Goal: Check status: Check status

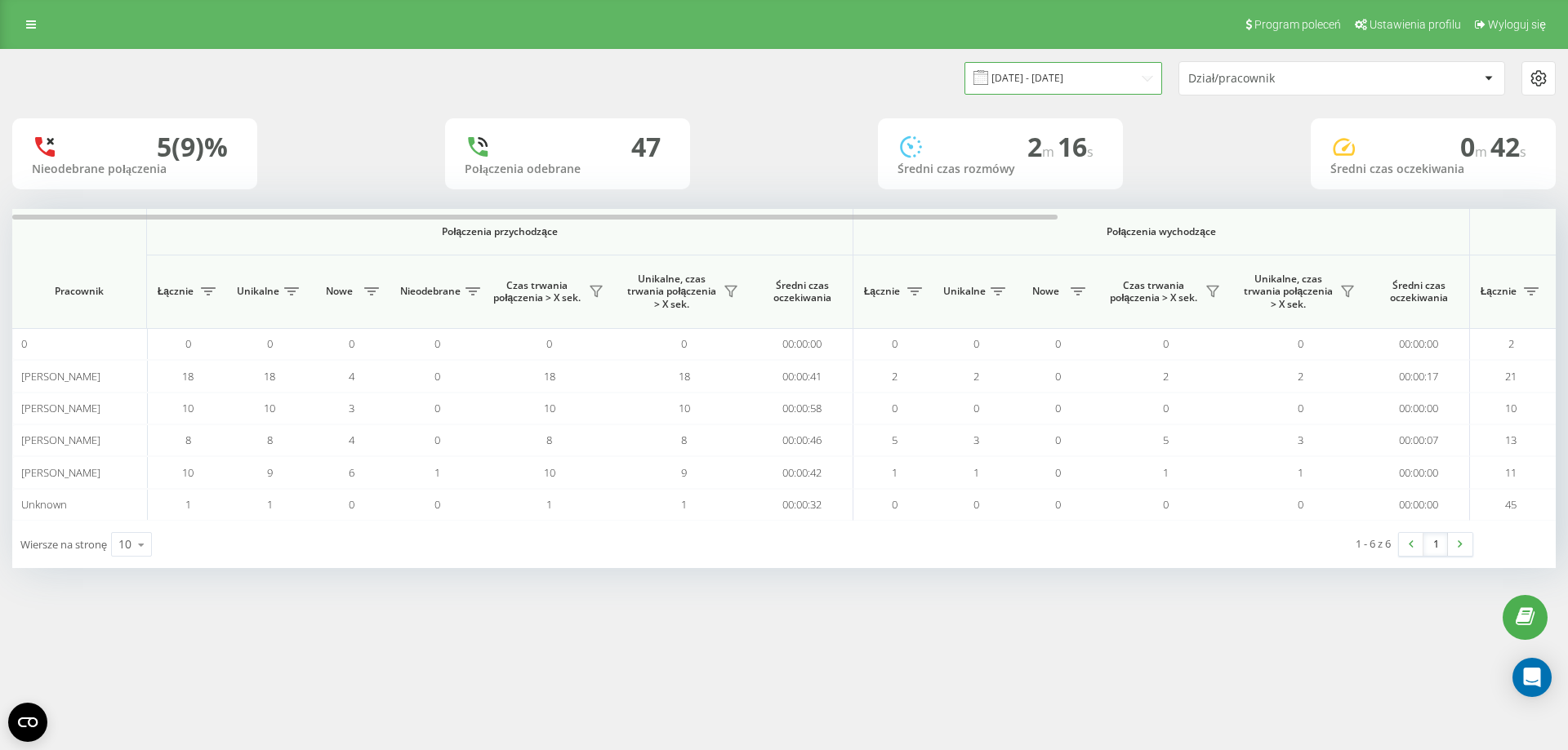
click at [1061, 63] on input "[DATE] - [DATE]" at bounding box center [1063, 78] width 198 height 32
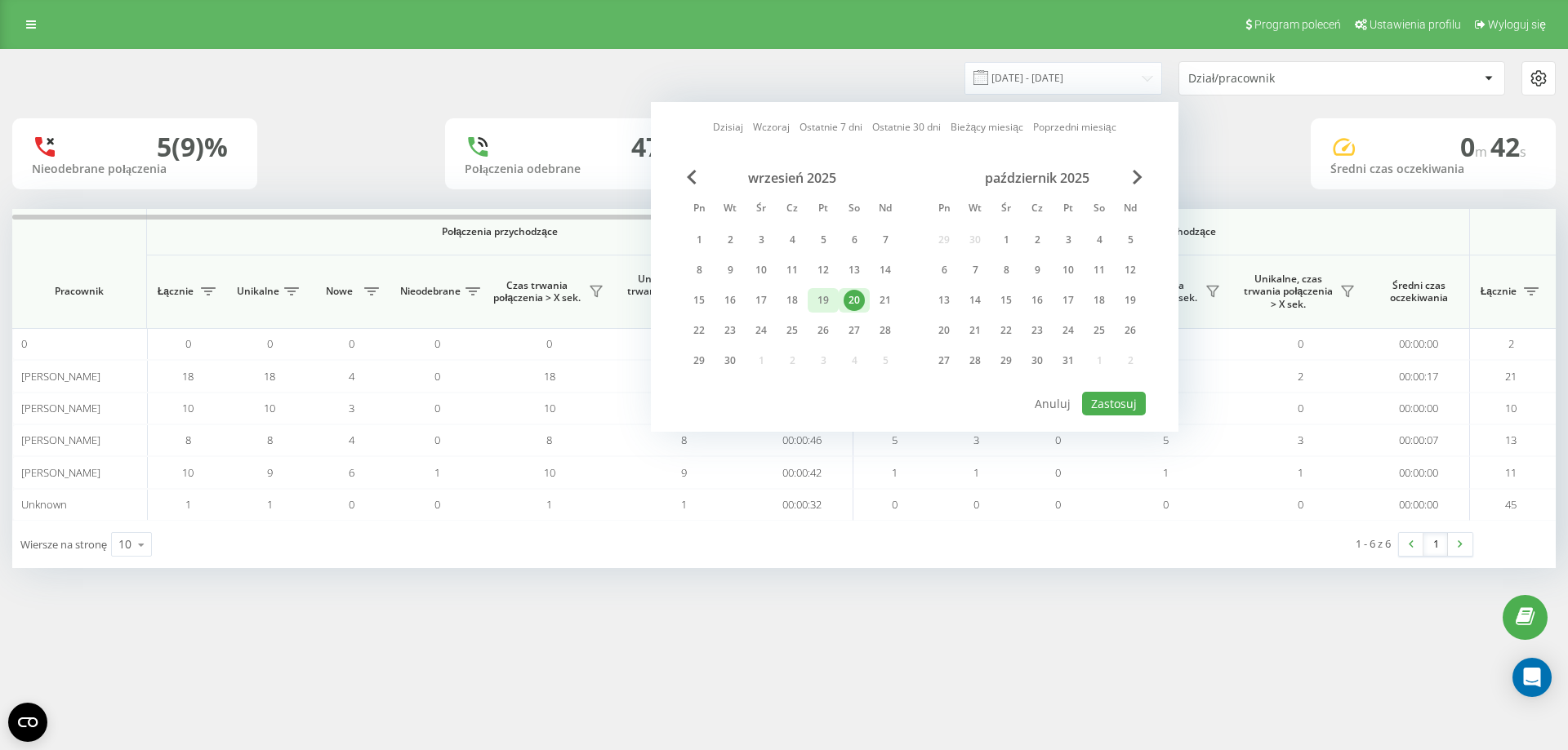
click at [824, 297] on div "19" at bounding box center [823, 300] width 21 height 21
click at [1105, 411] on button "Zastosuj" at bounding box center [1114, 403] width 64 height 24
type input "19.09.2025 - 19.09.2025"
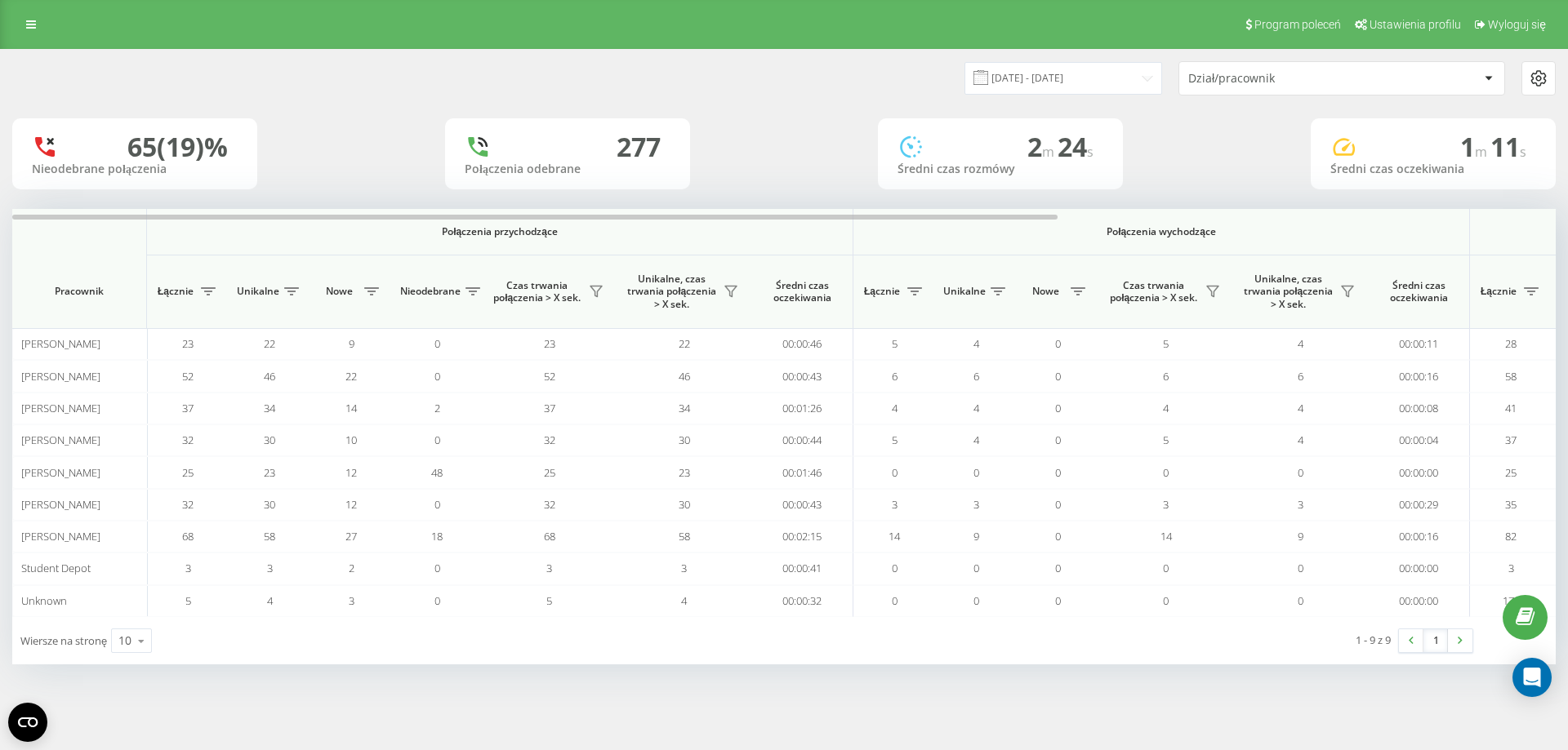
click at [976, 30] on div "Program poleceń Ustawienia profilu Wyloguj się" at bounding box center [784, 24] width 1568 height 49
drag, startPoint x: 979, startPoint y: 40, endPoint x: 927, endPoint y: 29, distance: 53.2
click at [979, 40] on div "Program poleceń Ustawienia profilu Wyloguj się" at bounding box center [784, 24] width 1568 height 49
click at [1025, 77] on input "[DATE] - [DATE]" at bounding box center [1063, 78] width 198 height 32
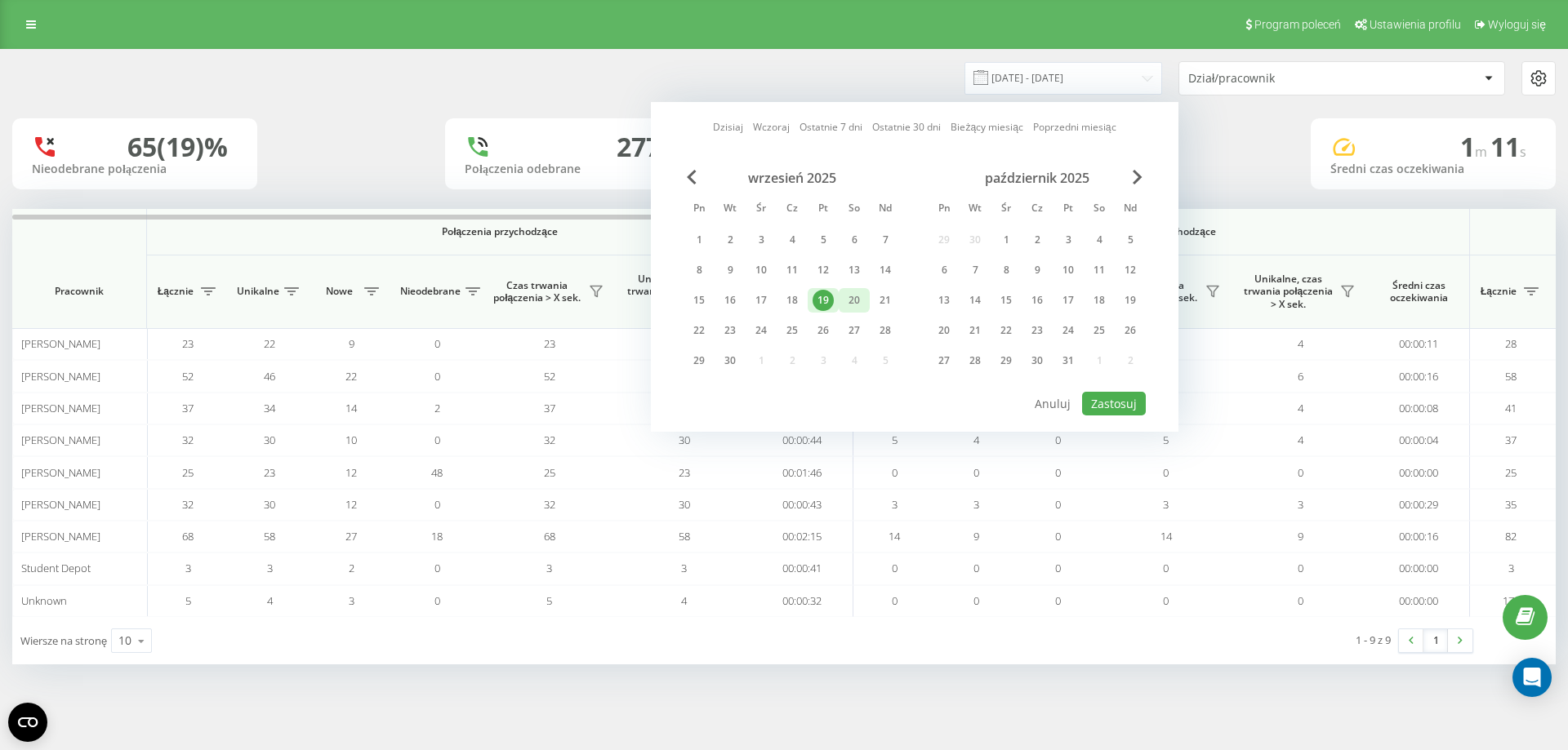
click at [851, 307] on div "20" at bounding box center [854, 300] width 21 height 21
click at [1099, 409] on button "Zastosuj" at bounding box center [1114, 403] width 64 height 24
type input "[DATE] - [DATE]"
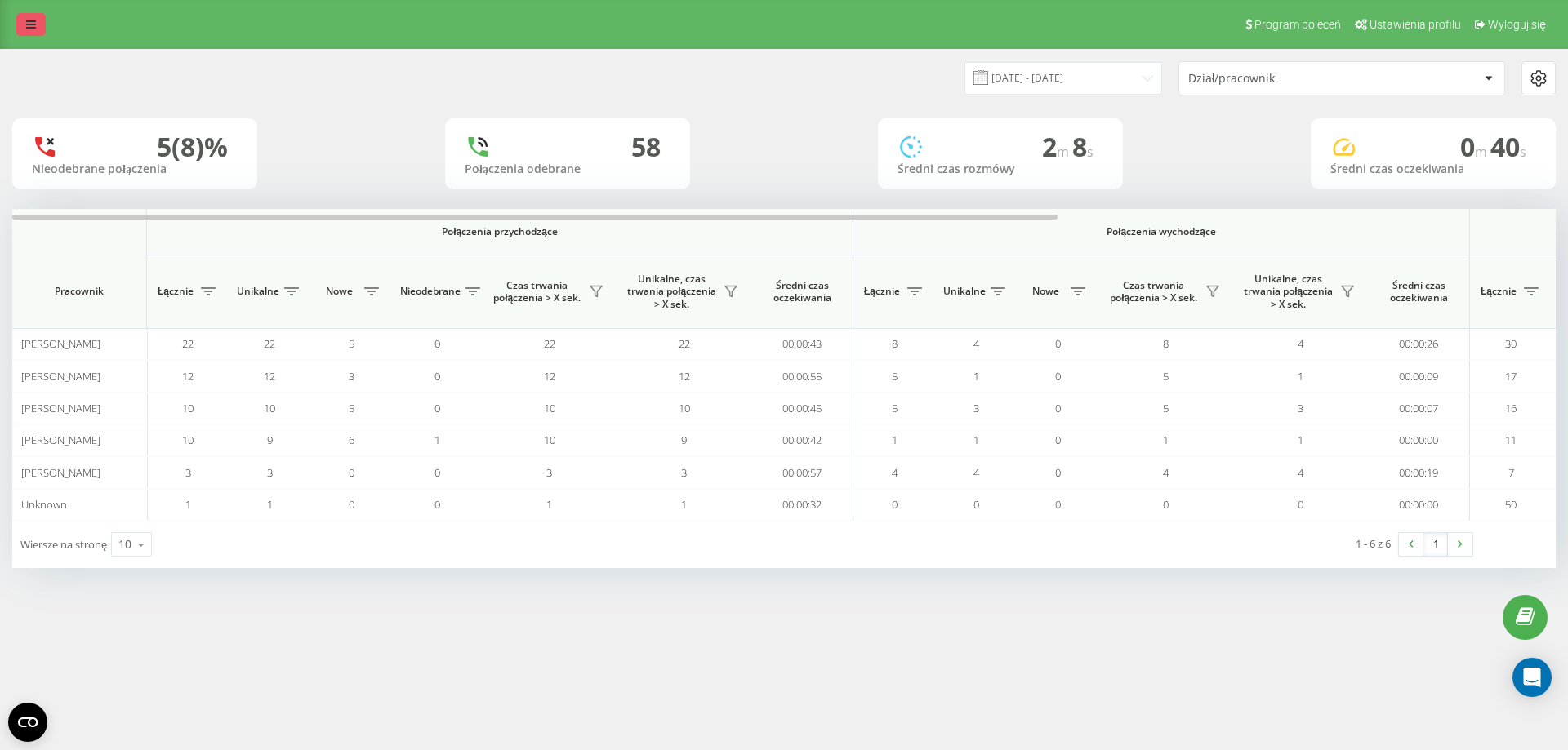
click at [35, 24] on icon at bounding box center [31, 24] width 10 height 12
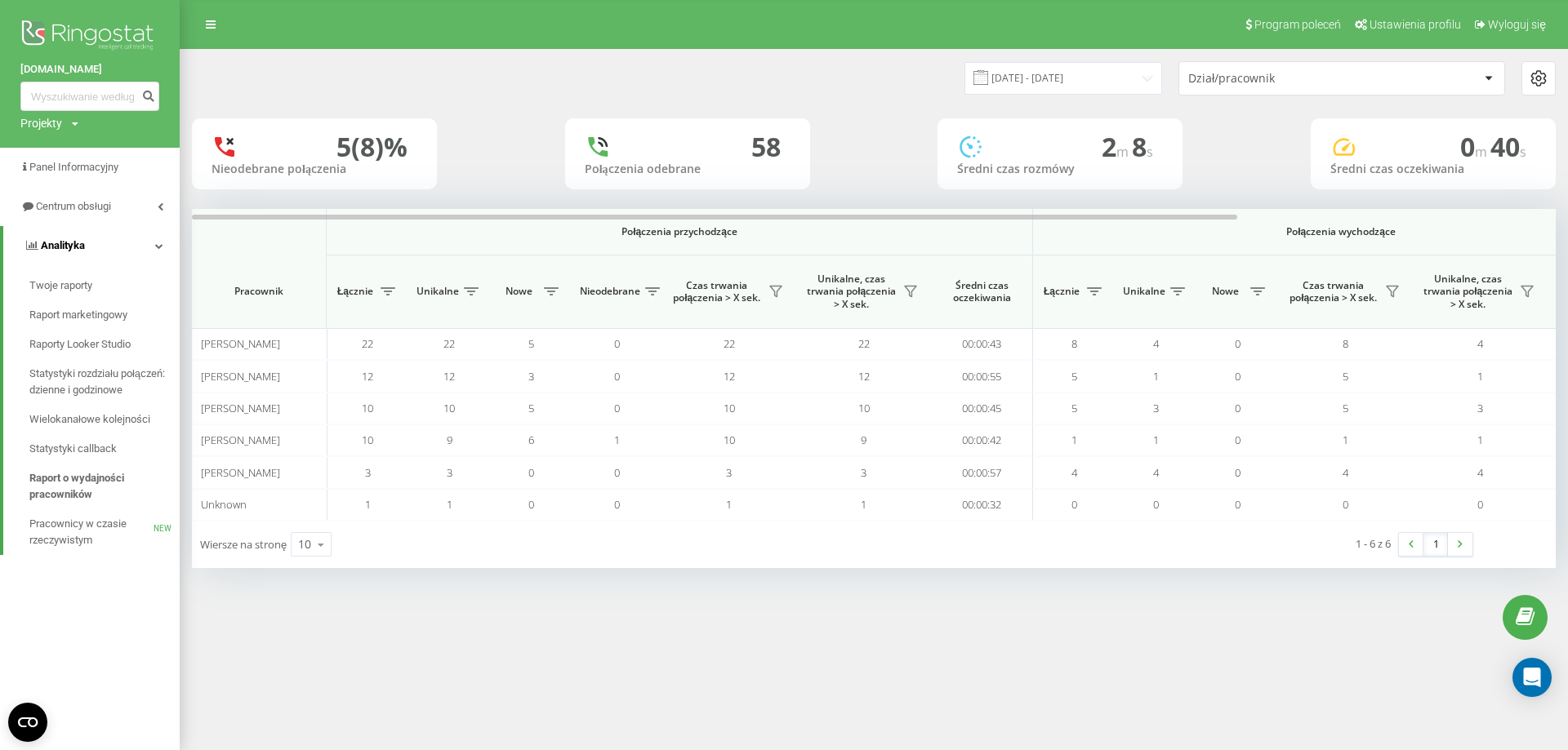
click at [158, 247] on icon at bounding box center [159, 246] width 8 height 8
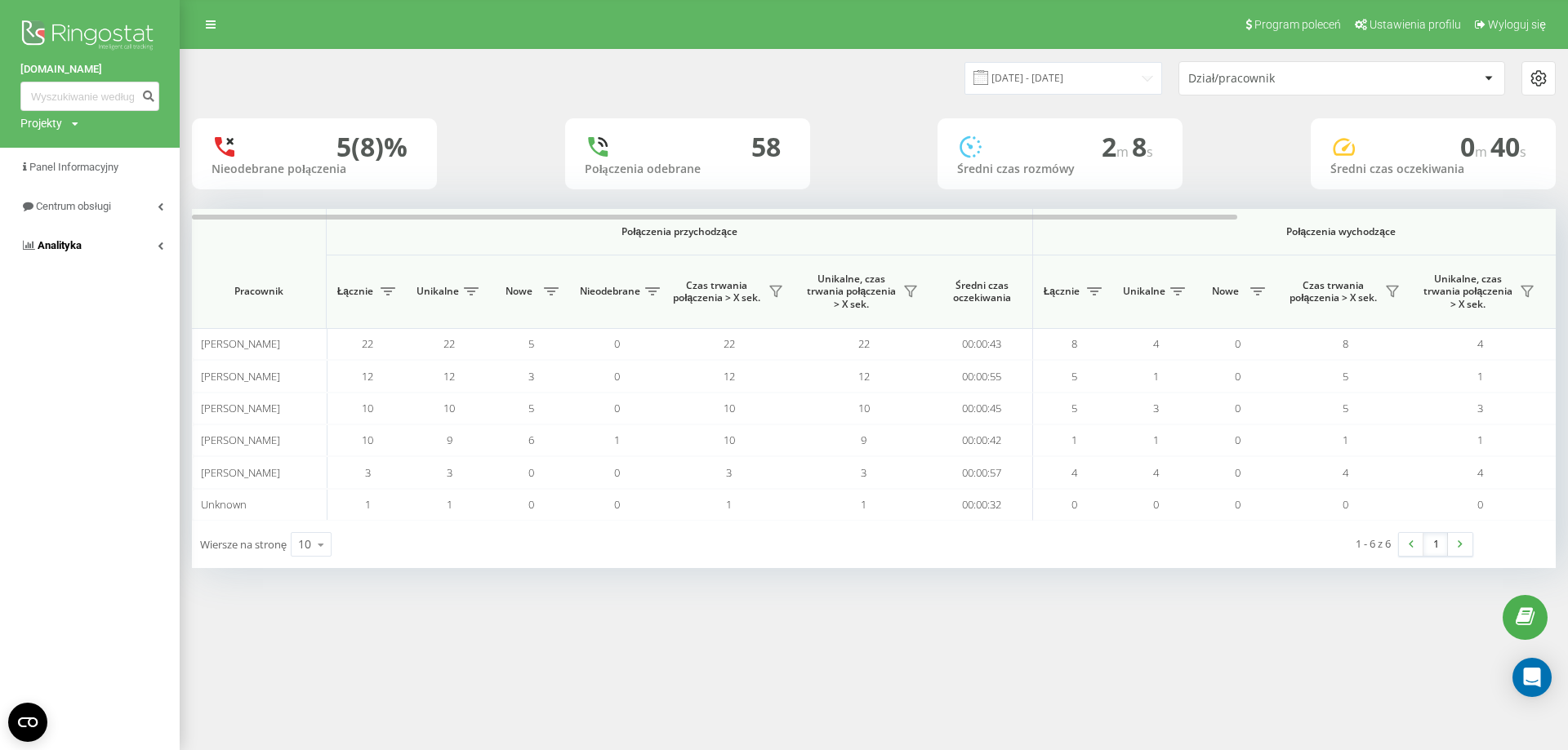
click at [147, 249] on link "Analityka" at bounding box center [89, 246] width 179 height 40
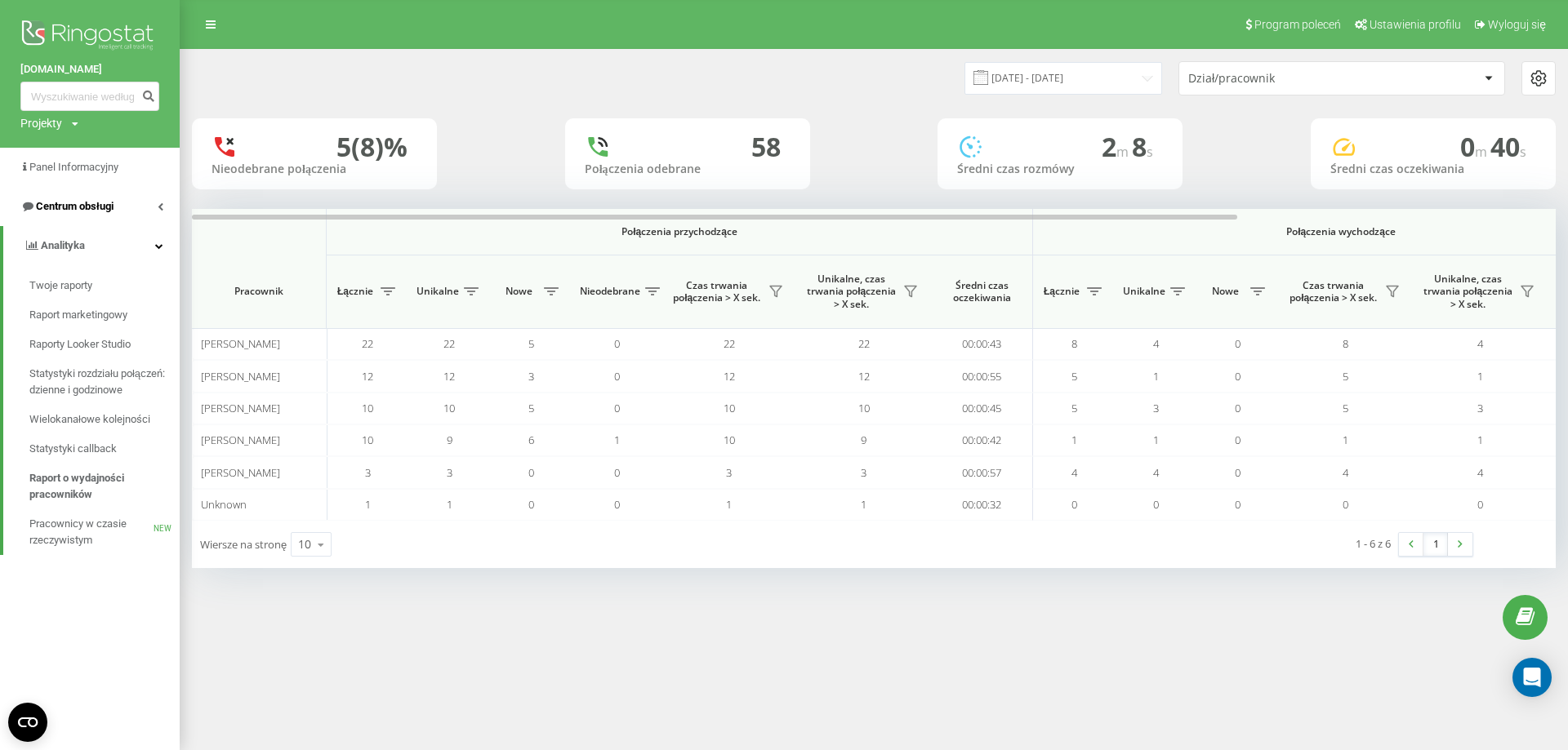
click at [86, 208] on span "Centrum obsługi" at bounding box center [75, 206] width 77 height 13
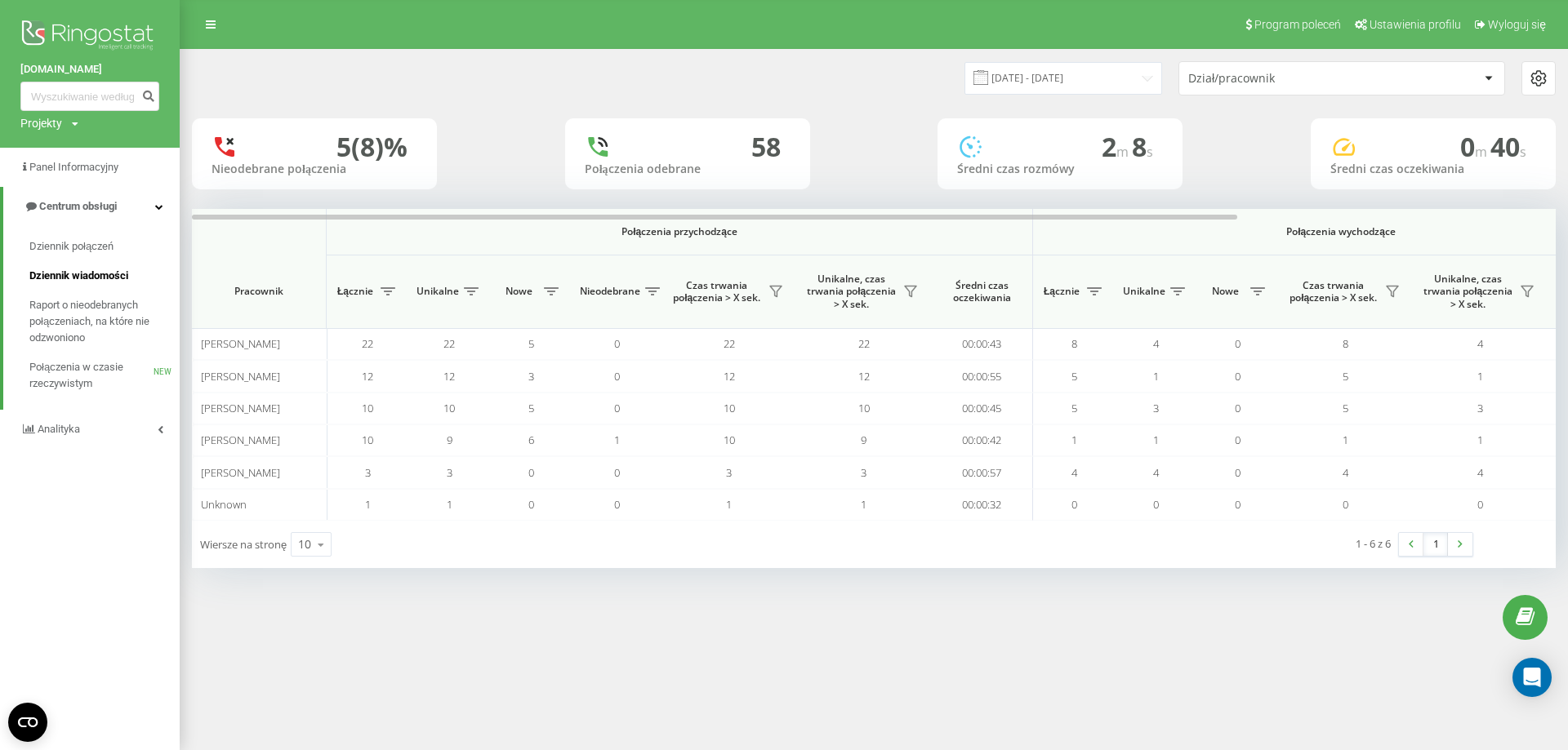
click at [82, 279] on span "Dziennik wiadomości" at bounding box center [78, 275] width 99 height 16
click at [71, 250] on span "Dziennik połączeń" at bounding box center [72, 246] width 86 height 16
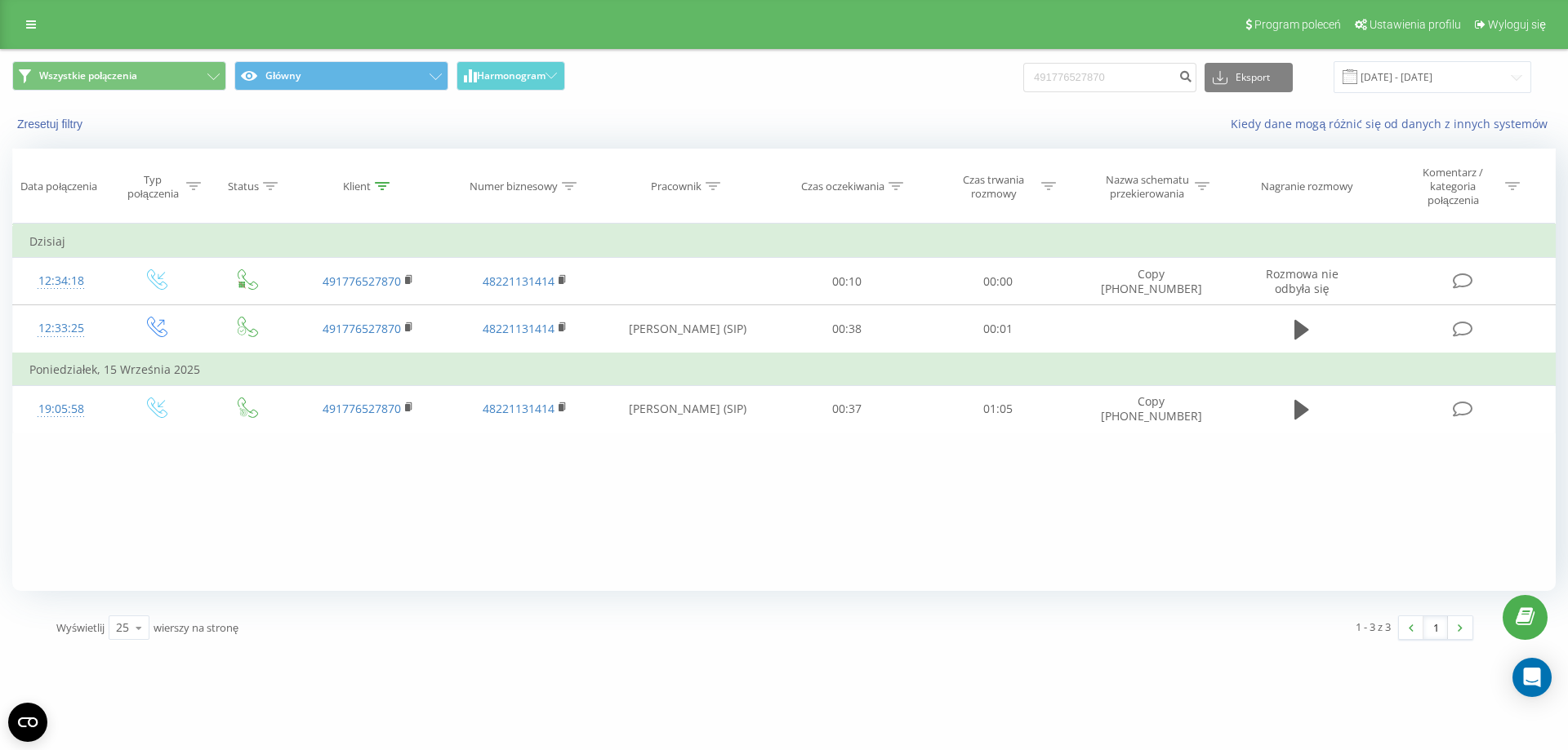
click at [7, 508] on div "Wszystkie połączenia Główny Harmonogram 491776527870 Eksport .csv .xls .xlsx 20…" at bounding box center [784, 350] width 1568 height 604
click at [24, 27] on link at bounding box center [30, 24] width 29 height 23
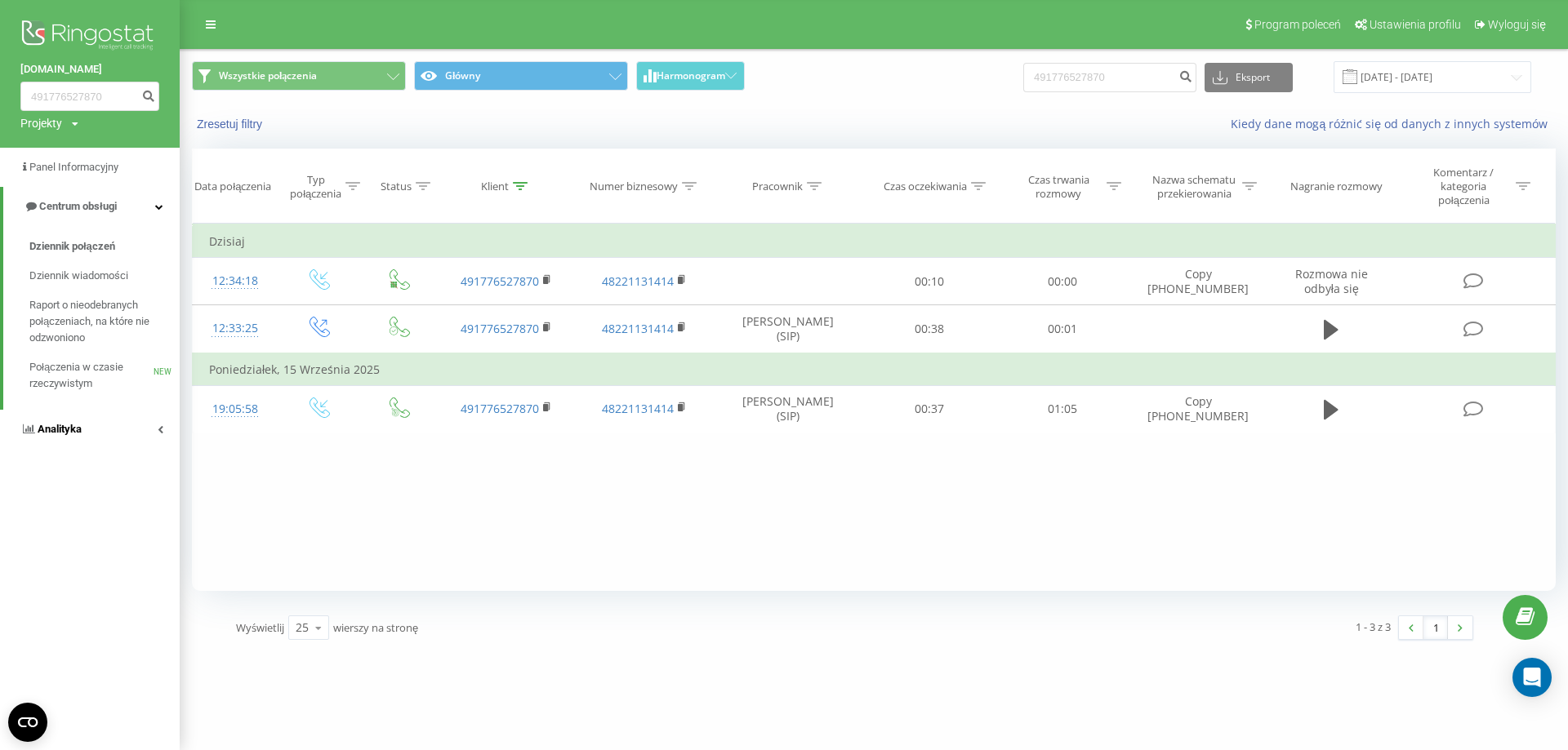
click at [150, 428] on link "Analityka" at bounding box center [89, 429] width 179 height 40
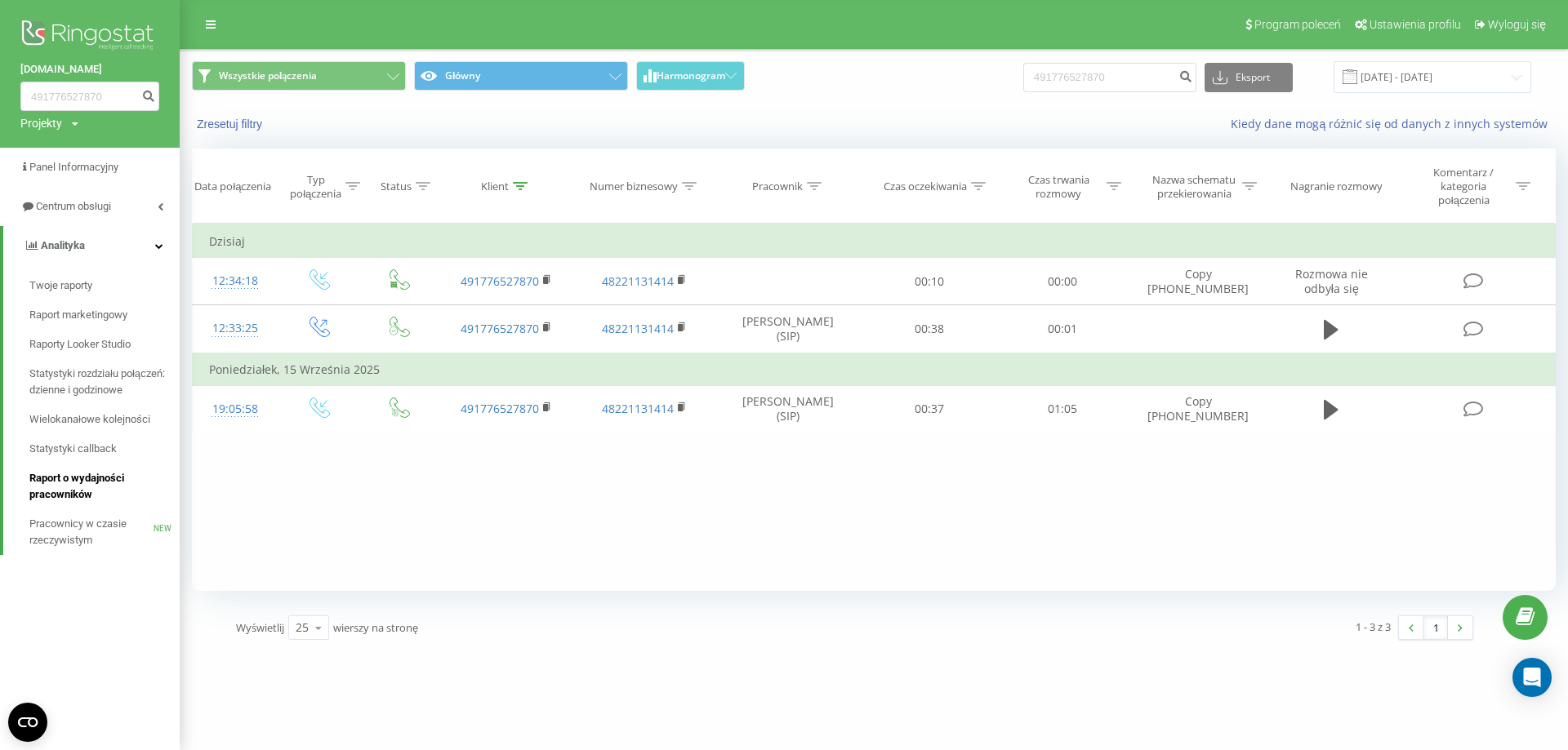
click at [76, 484] on span "Raport o wydajności pracowników" at bounding box center [100, 487] width 142 height 33
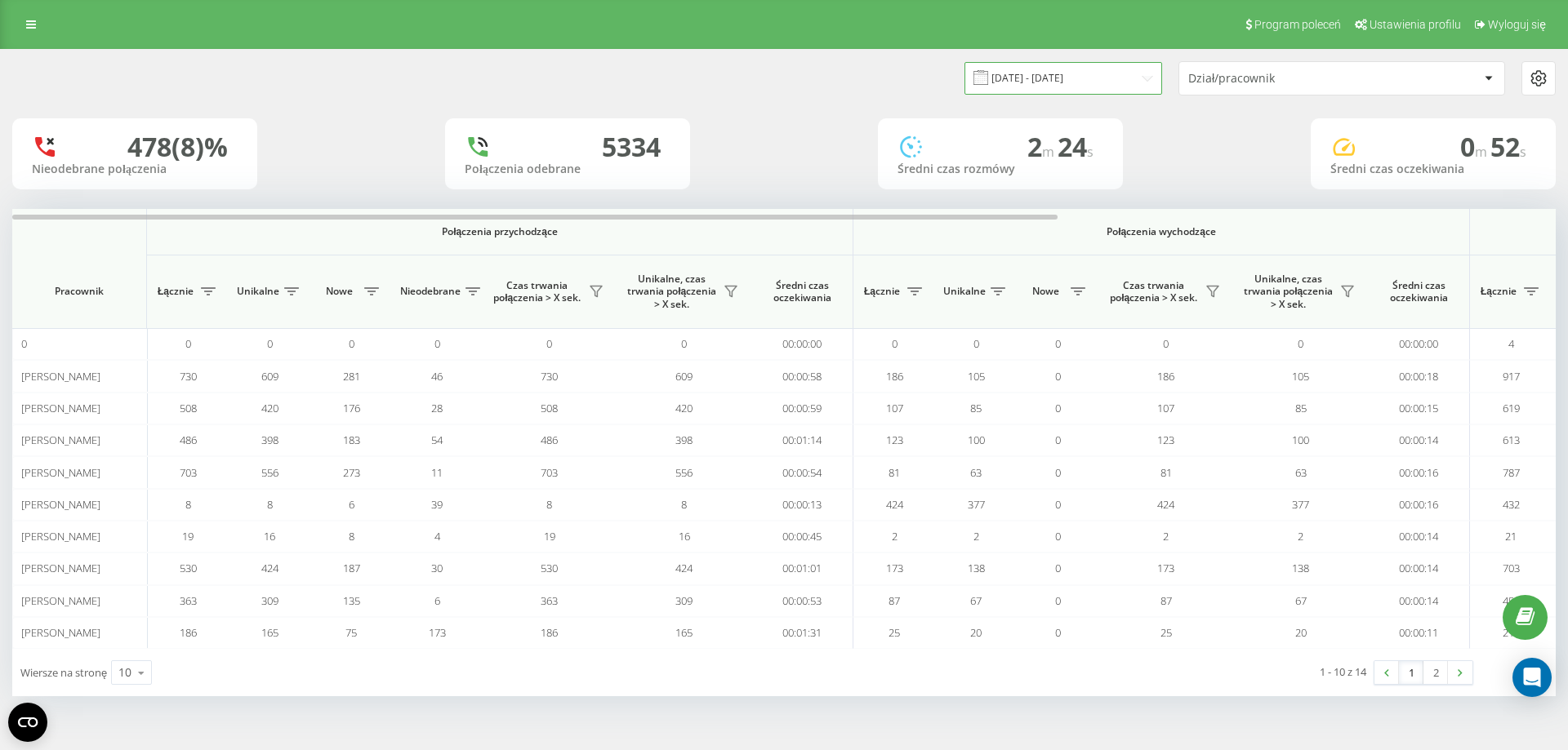
click at [1074, 79] on input "[DATE] - [DATE]" at bounding box center [1063, 78] width 198 height 32
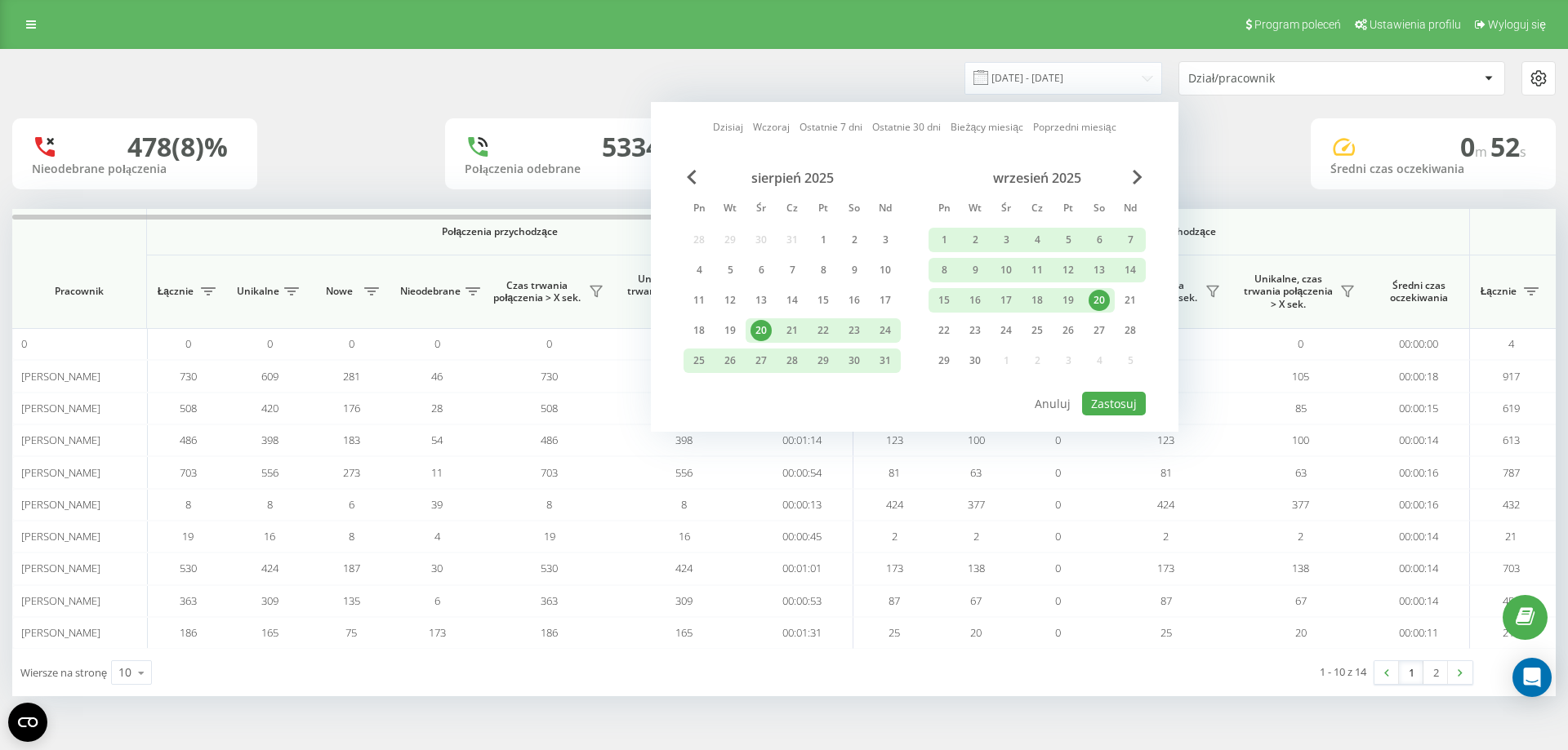
click at [1101, 300] on div "20" at bounding box center [1099, 300] width 21 height 21
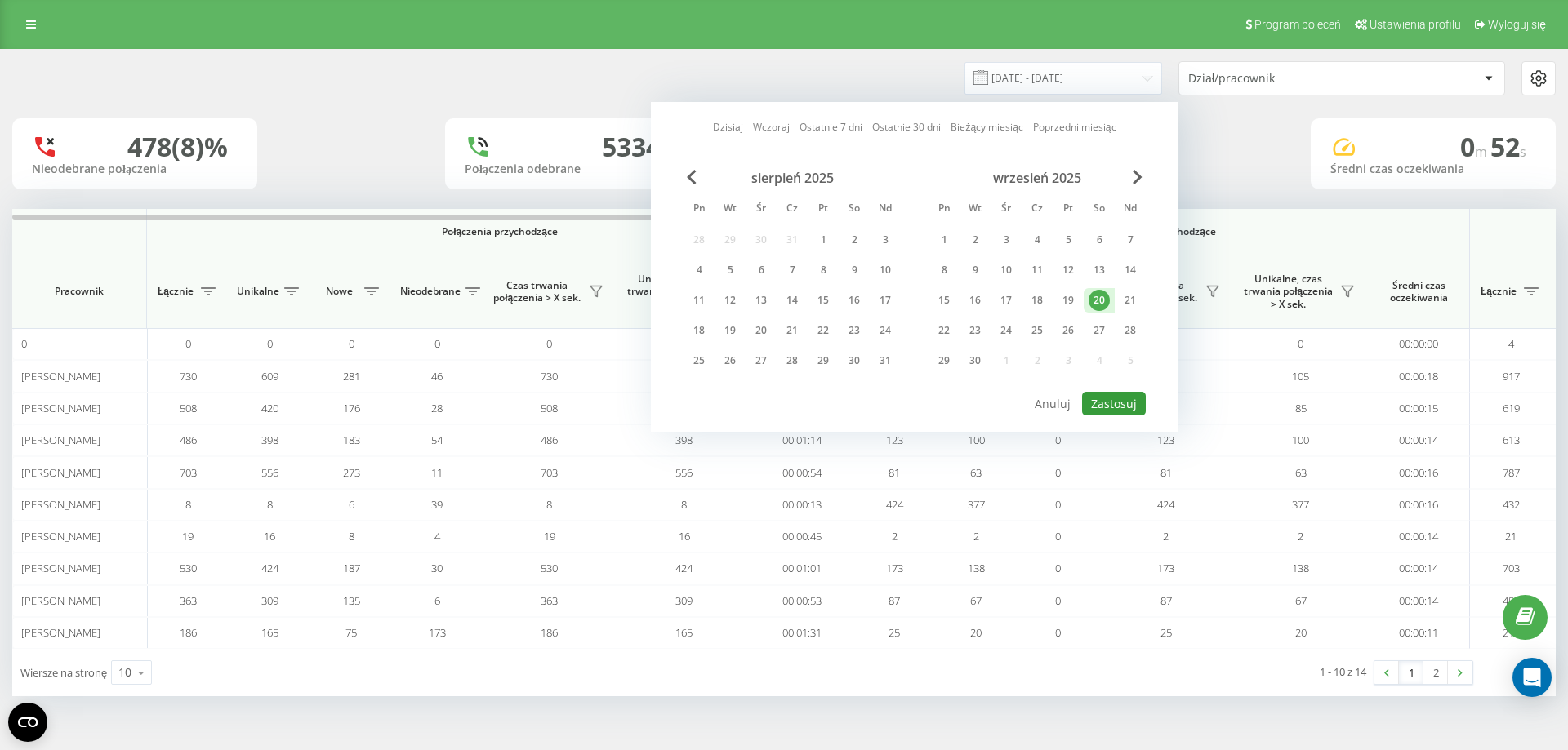
click at [1112, 404] on button "Zastosuj" at bounding box center [1114, 403] width 64 height 24
type input "[DATE] - [DATE]"
